Goal: Understand process/instructions

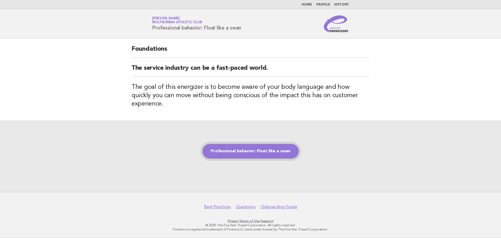
click at [280, 150] on link "Professional behavior: Float like a swan" at bounding box center [250, 151] width 96 height 15
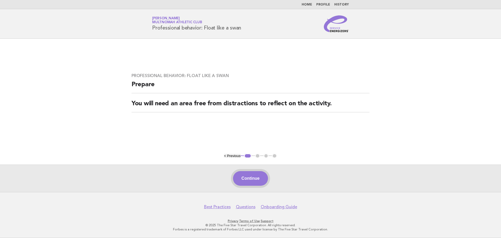
click at [252, 179] on button "Continue" at bounding box center [250, 178] width 35 height 15
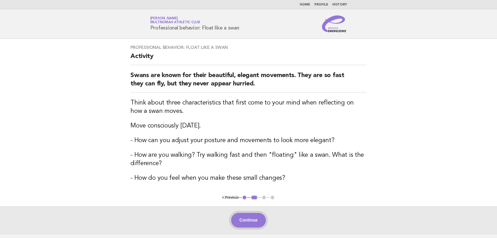
click at [255, 220] on button "Continue" at bounding box center [248, 220] width 35 height 15
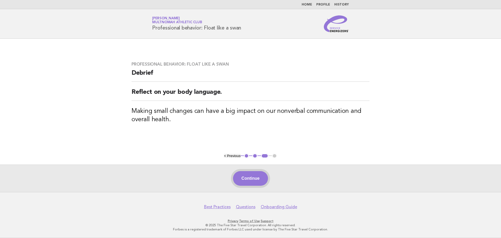
click at [247, 175] on button "Continue" at bounding box center [250, 178] width 35 height 15
